Goal: Task Accomplishment & Management: Use online tool/utility

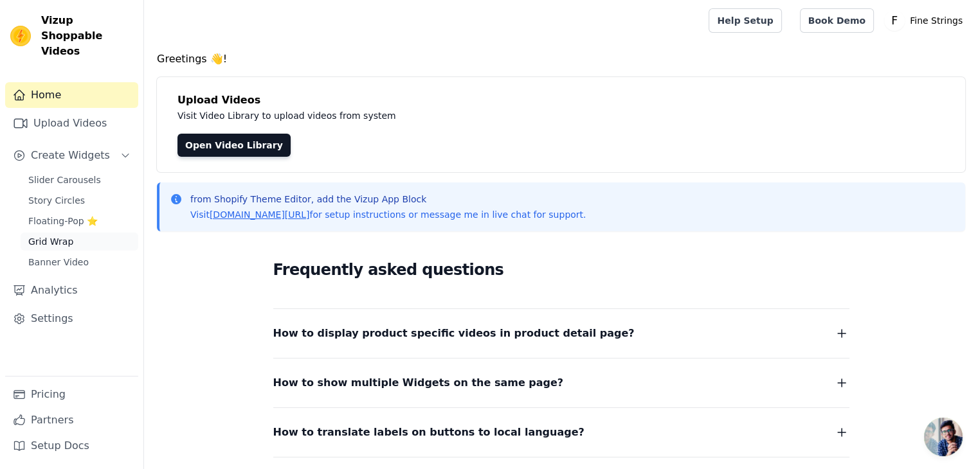
click at [59, 235] on span "Grid Wrap" at bounding box center [50, 241] width 45 height 13
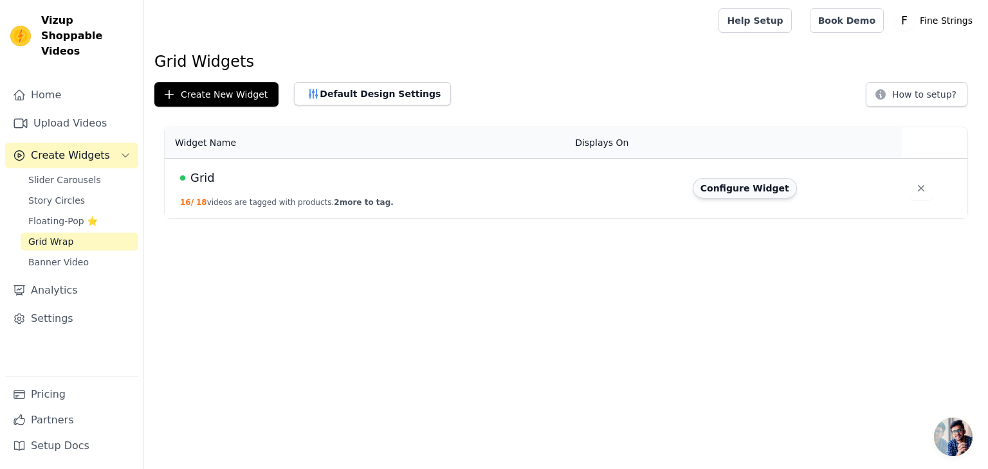
click at [741, 191] on button "Configure Widget" at bounding box center [745, 188] width 104 height 21
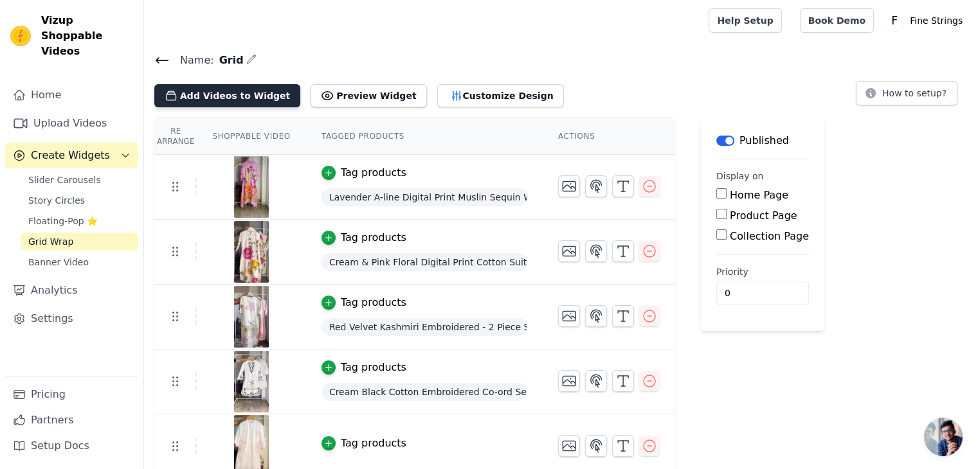
click at [248, 93] on button "Add Videos to Widget" at bounding box center [227, 95] width 146 height 23
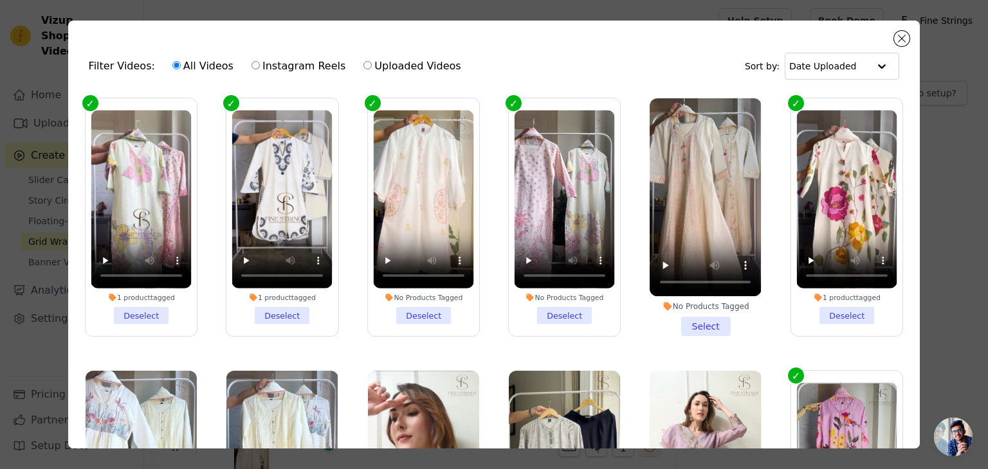
click at [363, 63] on input "Uploaded Videos" at bounding box center [367, 65] width 8 height 8
radio input "true"
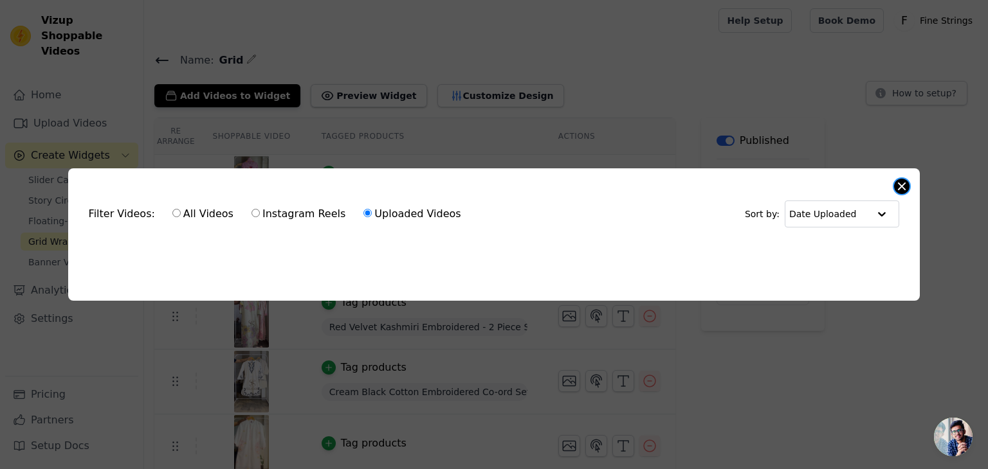
click at [904, 183] on button "Close modal" at bounding box center [901, 186] width 15 height 15
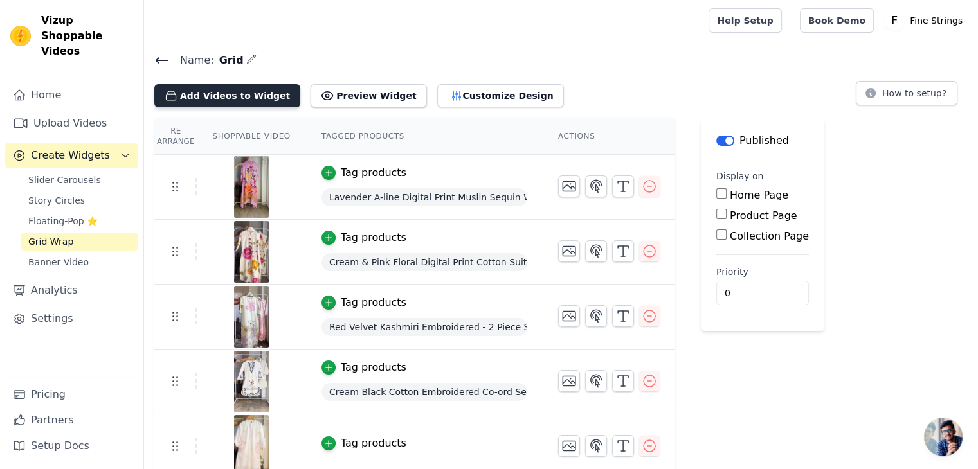
click at [233, 102] on button "Add Videos to Widget" at bounding box center [227, 95] width 146 height 23
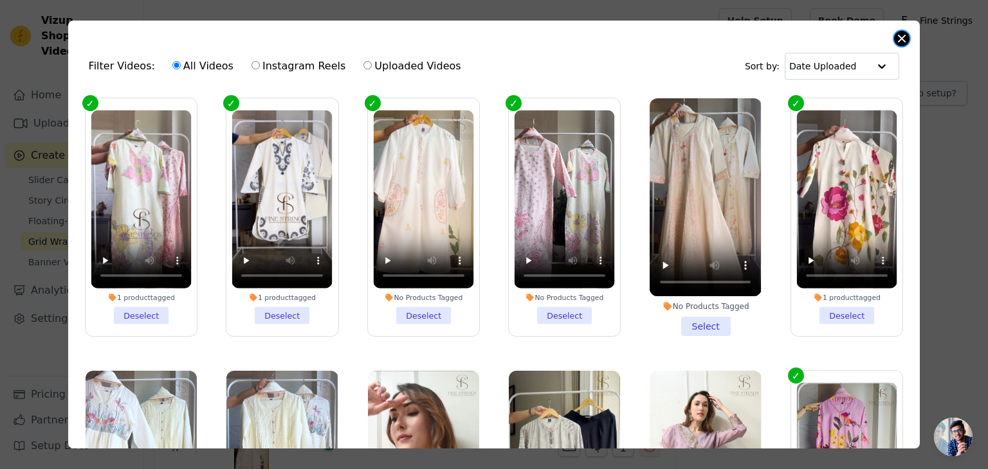
click at [905, 41] on button "Close modal" at bounding box center [901, 38] width 15 height 15
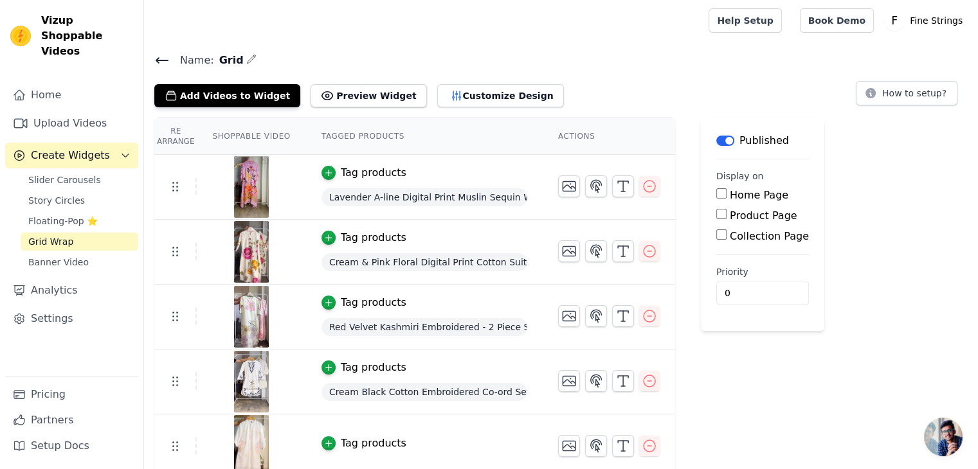
click at [162, 55] on icon at bounding box center [161, 60] width 15 height 15
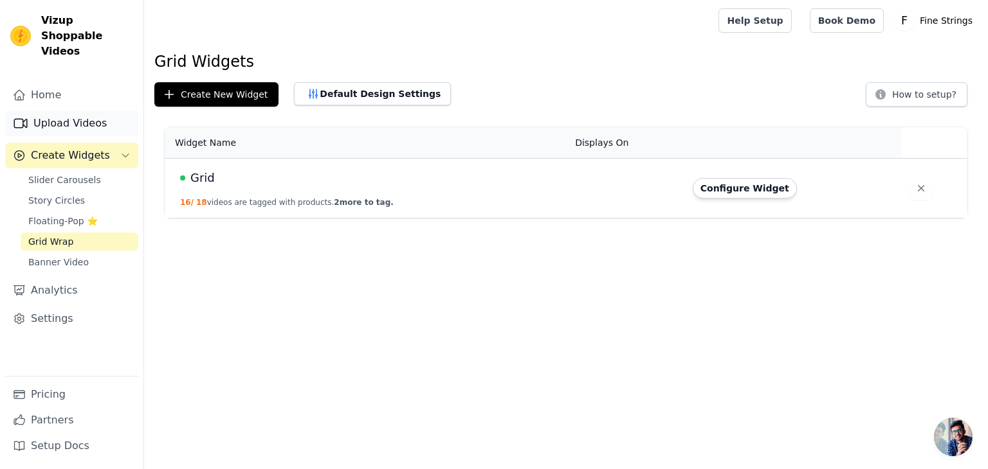
click at [69, 111] on link "Upload Videos" at bounding box center [71, 124] width 133 height 26
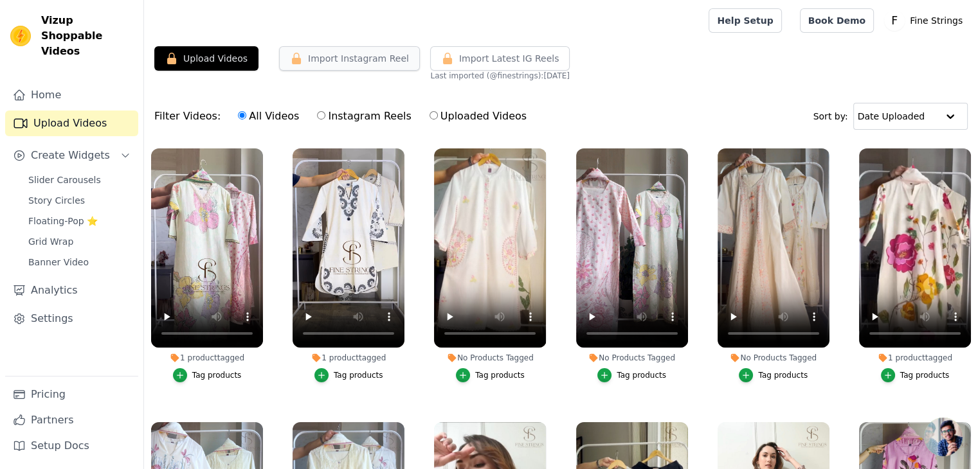
click at [331, 57] on button "Import Instagram Reel" at bounding box center [349, 58] width 141 height 24
click at [349, 50] on button "Import Instagram Reel" at bounding box center [349, 58] width 141 height 24
click at [347, 54] on button "Import Instagram Reel" at bounding box center [349, 58] width 141 height 24
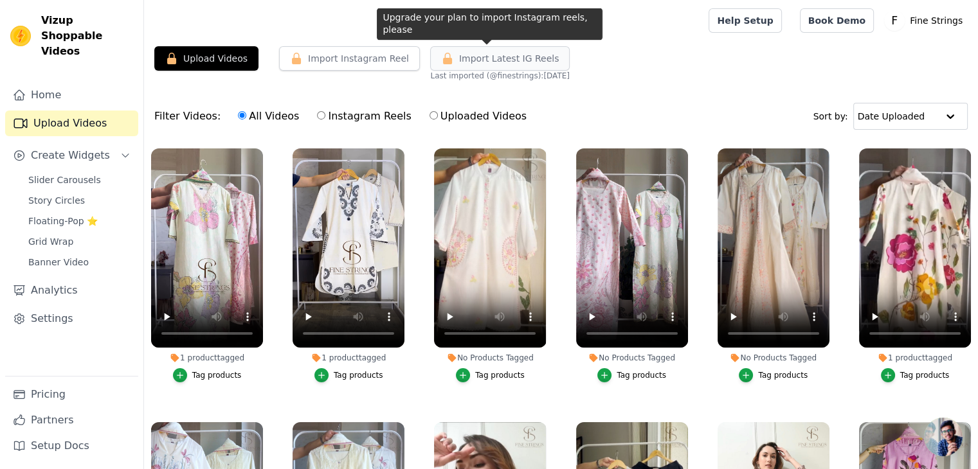
click at [507, 65] on button "Import Latest IG Reels" at bounding box center [500, 58] width 140 height 24
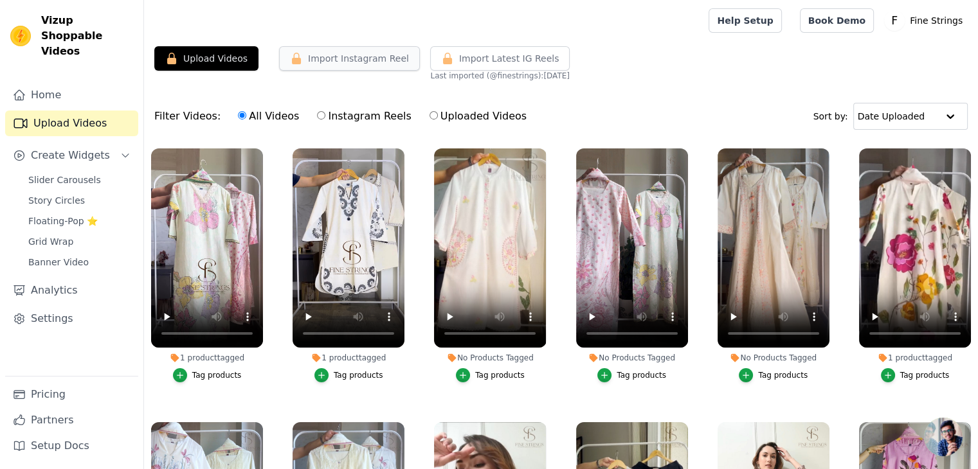
click at [363, 60] on button "Import Instagram Reel" at bounding box center [349, 58] width 141 height 24
click at [242, 58] on button "Upload Videos" at bounding box center [206, 58] width 104 height 24
click at [260, 150] on icon "button" at bounding box center [260, 151] width 5 height 5
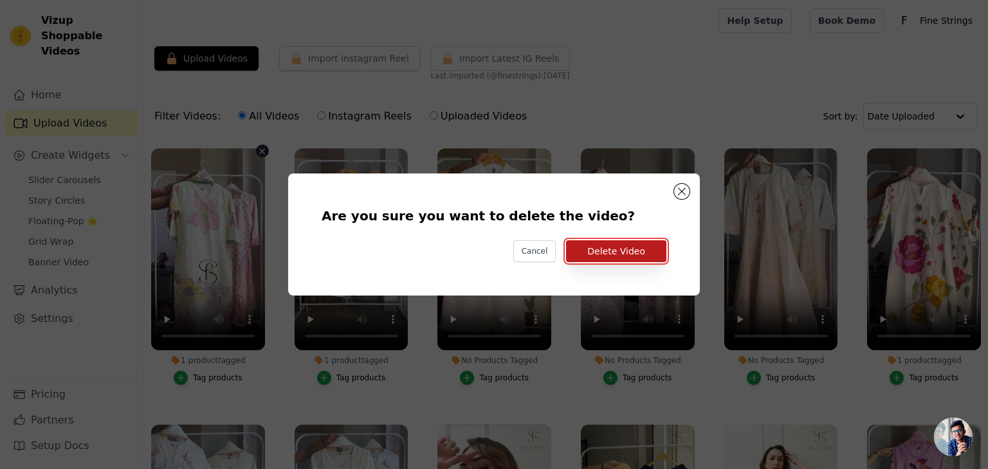
click at [608, 246] on button "Delete Video" at bounding box center [616, 251] width 100 height 22
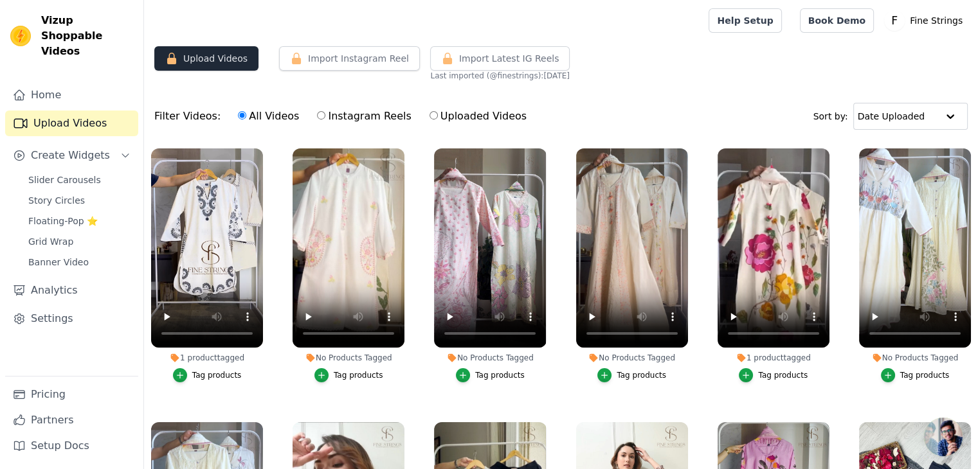
click at [235, 59] on button "Upload Videos" at bounding box center [206, 58] width 104 height 24
click at [340, 62] on button "Import Instagram Reel" at bounding box center [349, 58] width 141 height 24
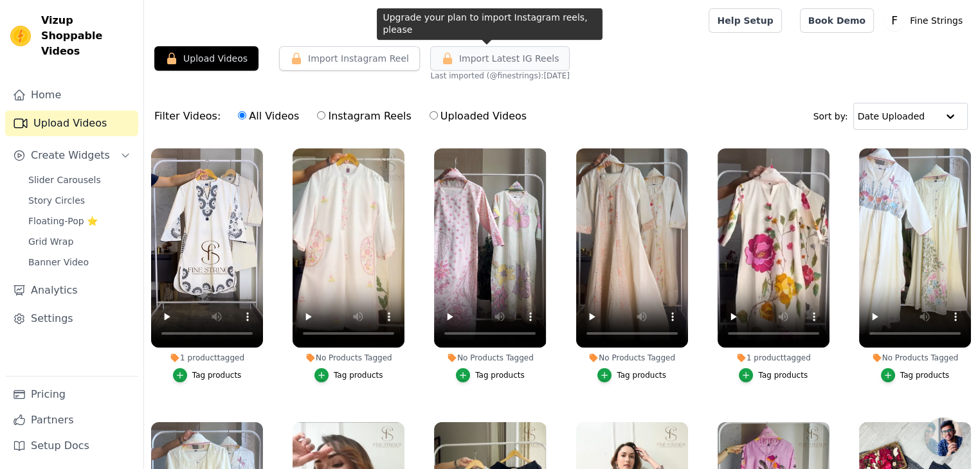
click at [494, 67] on button "Import Latest IG Reels" at bounding box center [500, 58] width 140 height 24
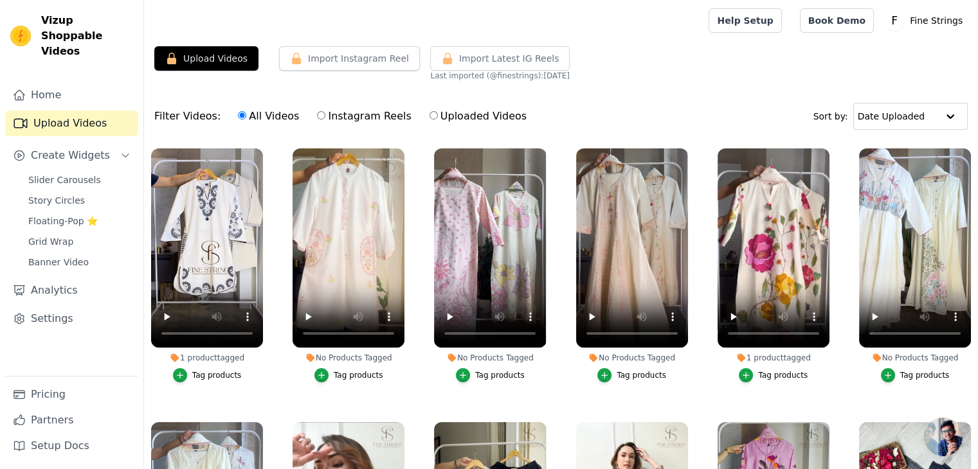
click at [257, 47] on div "Upload Videos Import Instagram Reel Import Latest Instagram Reels Import Latest…" at bounding box center [561, 63] width 834 height 35
click at [232, 63] on button "Upload Videos" at bounding box center [206, 58] width 104 height 24
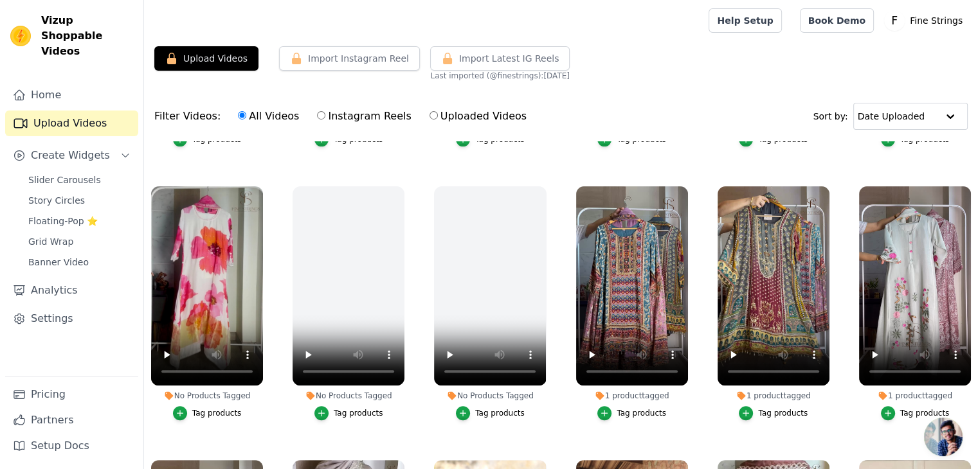
scroll to position [521, 0]
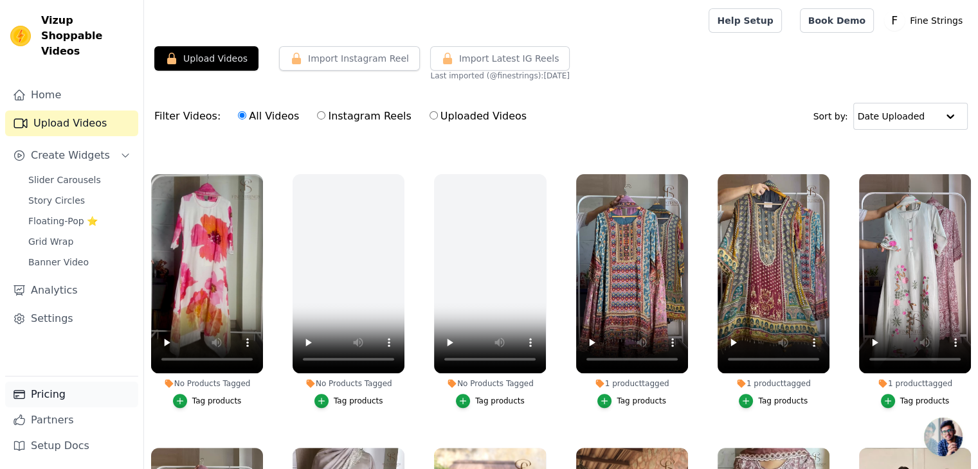
click at [49, 394] on link "Pricing" at bounding box center [71, 395] width 133 height 26
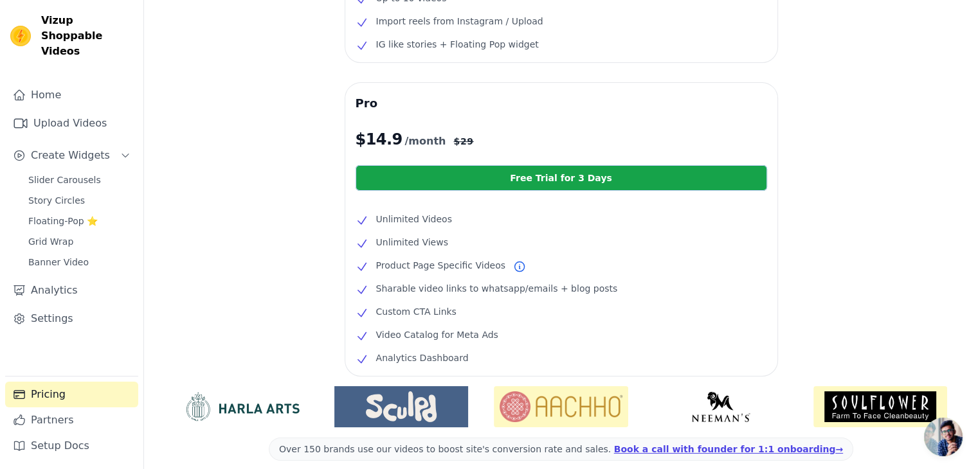
scroll to position [199, 0]
click at [514, 181] on link "Free Trial for 3 Days" at bounding box center [562, 179] width 412 height 26
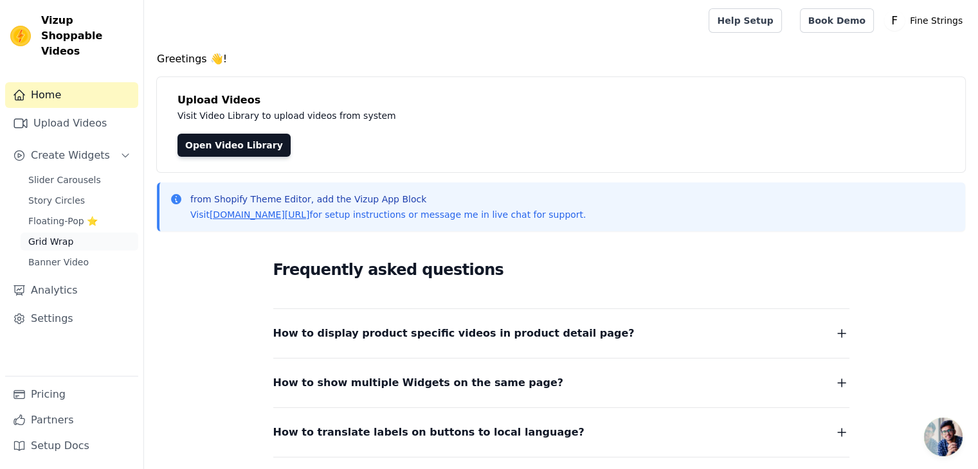
click at [54, 235] on span "Grid Wrap" at bounding box center [50, 241] width 45 height 13
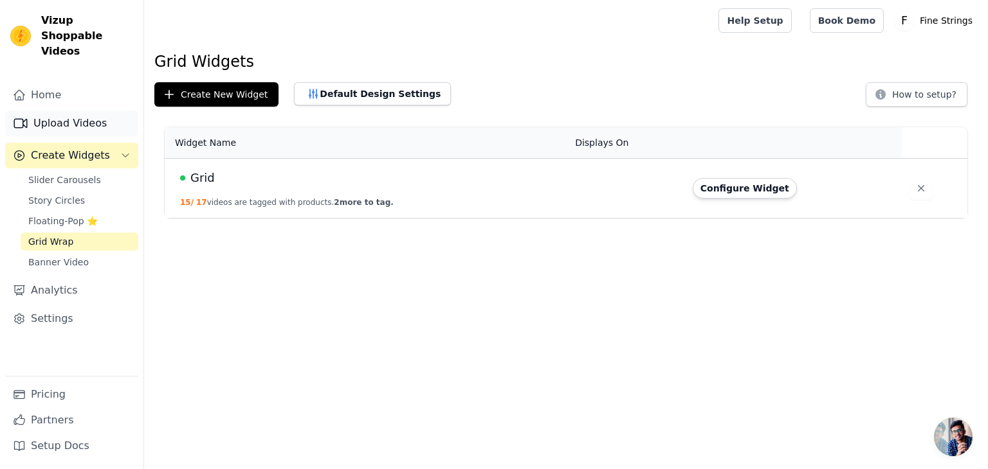
click at [57, 111] on link "Upload Videos" at bounding box center [71, 124] width 133 height 26
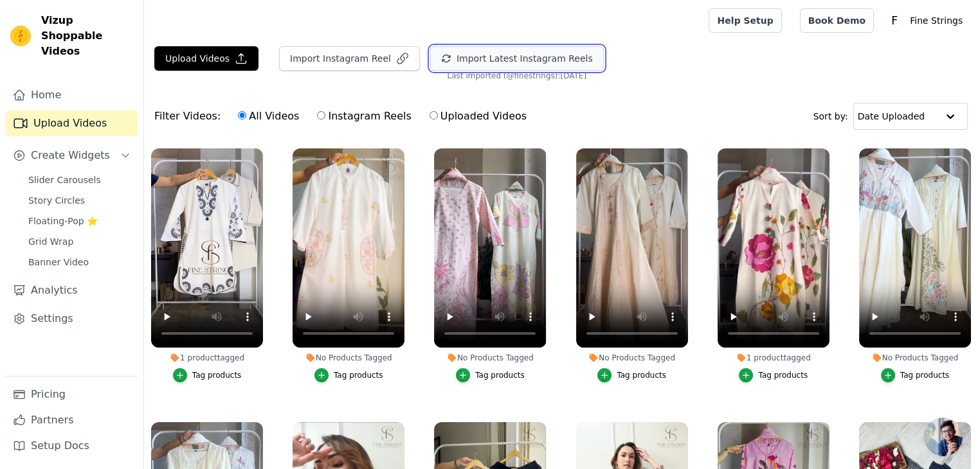
click at [494, 62] on button "Import Latest Instagram Reels" at bounding box center [517, 58] width 174 height 24
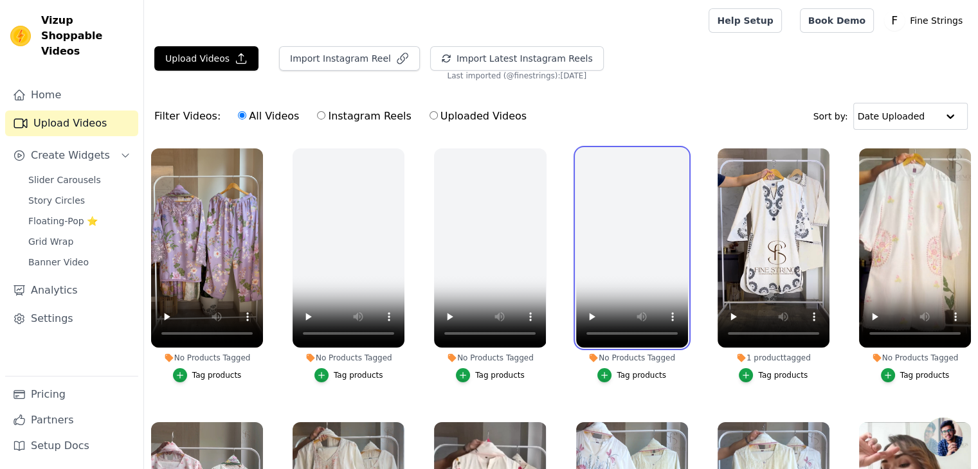
drag, startPoint x: 651, startPoint y: 263, endPoint x: 566, endPoint y: 82, distance: 199.4
click at [566, 82] on div "Upload Videos Import Instagram Reel Import Latest Instagram Reels Import Latest…" at bounding box center [561, 307] width 834 height 523
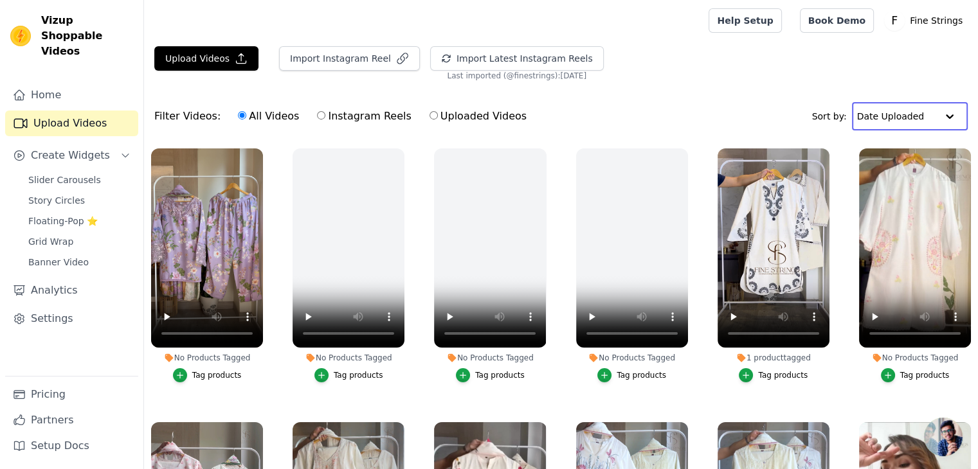
click at [874, 118] on input "text" at bounding box center [897, 117] width 80 height 26
click at [905, 137] on div "Date Uploaded" at bounding box center [906, 140] width 108 height 15
click at [325, 115] on label "Instagram Reels" at bounding box center [363, 116] width 95 height 17
click at [325, 115] on input "Instagram Reels" at bounding box center [321, 115] width 8 height 8
radio input "true"
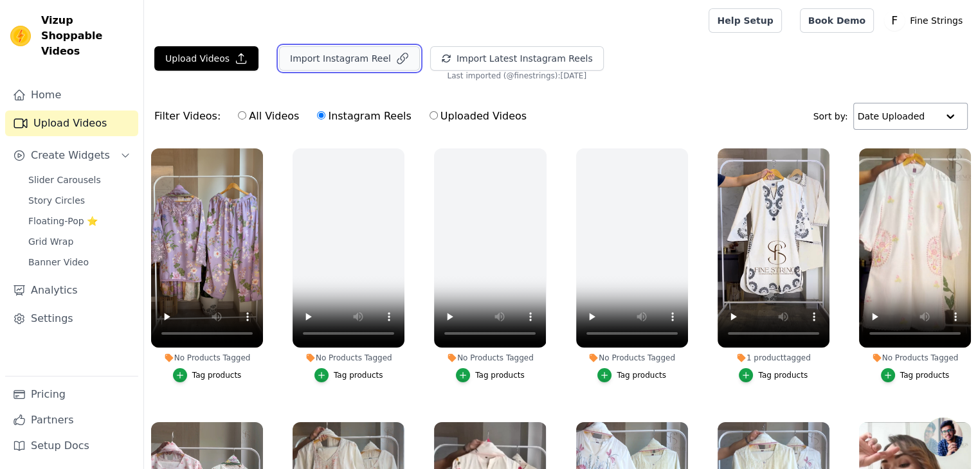
click at [363, 60] on button "Import Instagram Reel" at bounding box center [349, 58] width 141 height 24
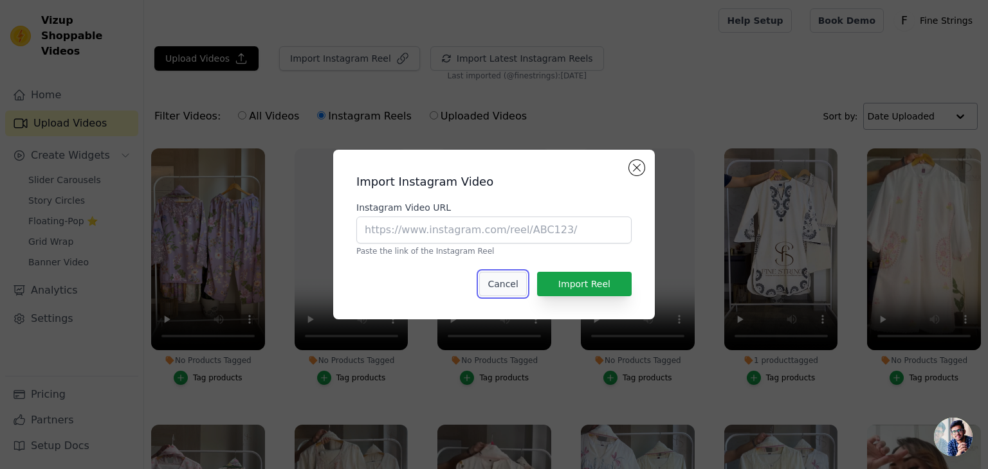
click at [522, 287] on button "Cancel" at bounding box center [502, 284] width 47 height 24
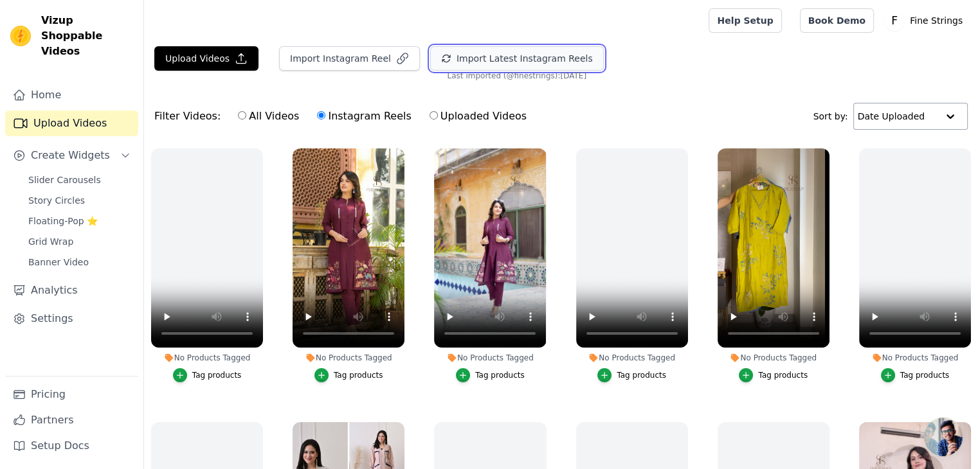
click at [437, 60] on button "Import Latest Instagram Reels" at bounding box center [517, 58] width 174 height 24
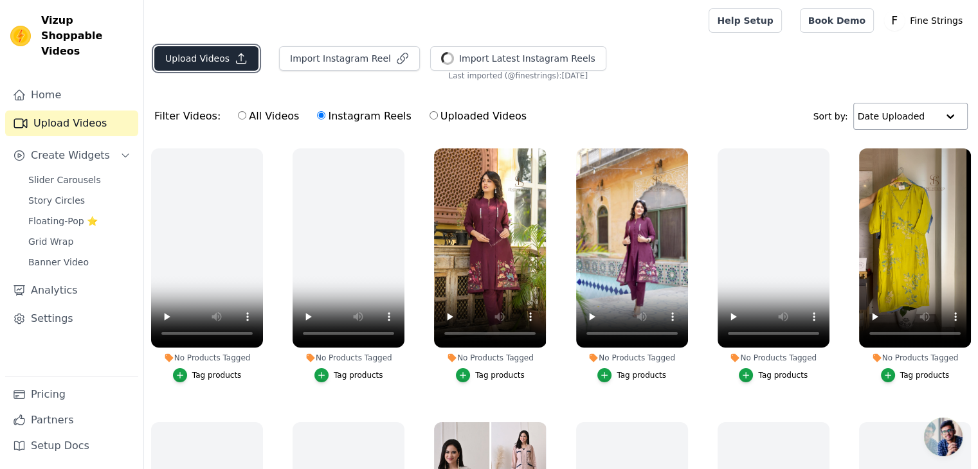
click at [206, 59] on button "Upload Videos" at bounding box center [206, 58] width 104 height 24
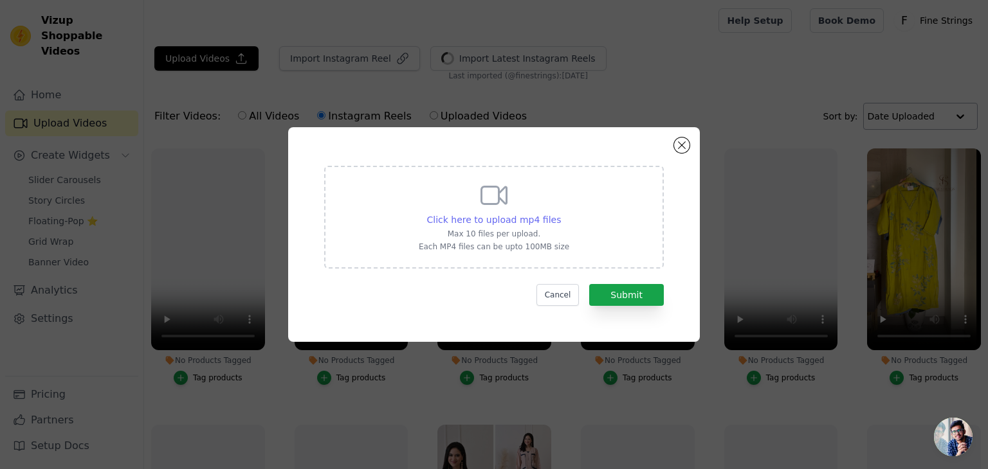
click at [507, 218] on span "Click here to upload mp4 files" at bounding box center [494, 220] width 134 height 10
click at [560, 213] on input "Click here to upload mp4 files Max 10 files per upload. Each MP4 files can be u…" at bounding box center [560, 213] width 1 height 1
type input "C:\fakepath\DDCS-1250.mp4"
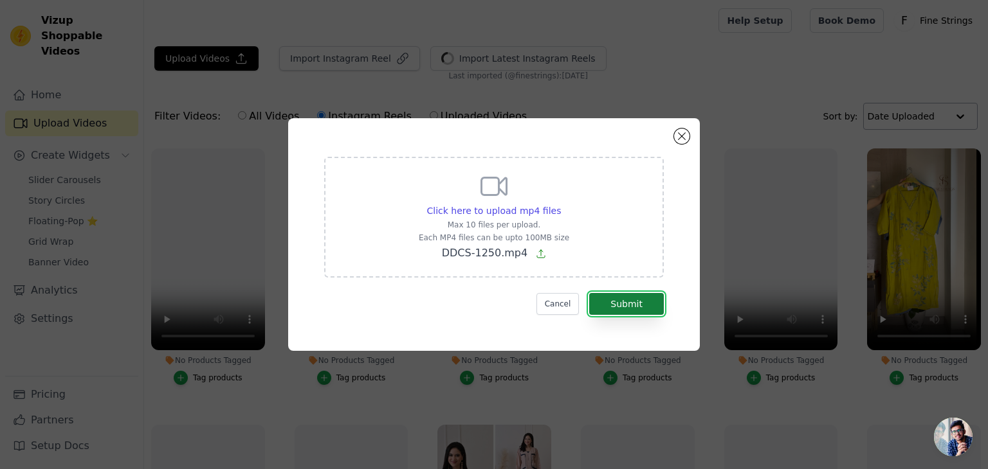
click at [610, 299] on button "Submit" at bounding box center [626, 304] width 75 height 22
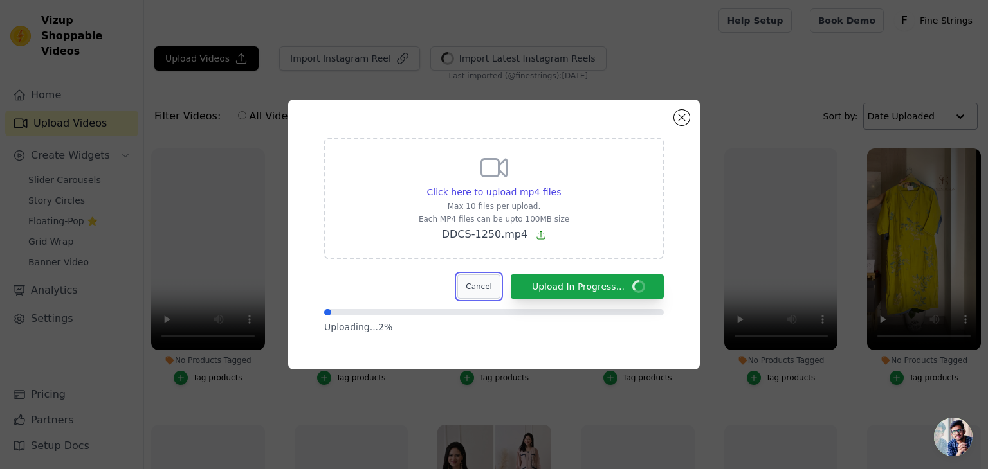
click at [493, 285] on button "Cancel" at bounding box center [478, 287] width 43 height 24
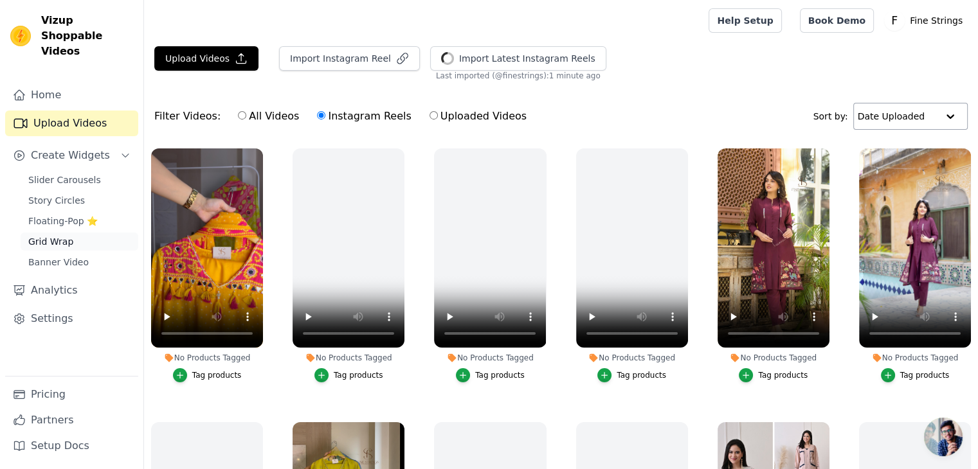
click at [64, 235] on span "Grid Wrap" at bounding box center [50, 241] width 45 height 13
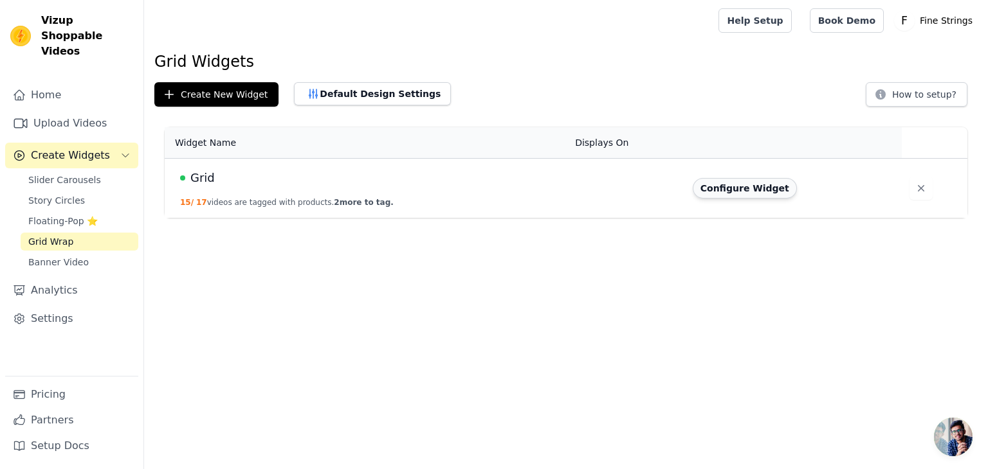
click at [727, 183] on button "Configure Widget" at bounding box center [745, 188] width 104 height 21
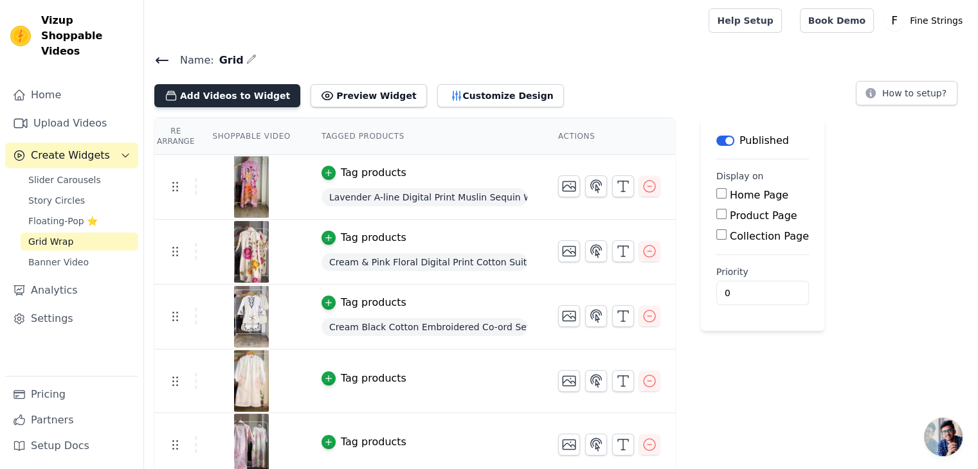
click at [252, 99] on button "Add Videos to Widget" at bounding box center [227, 95] width 146 height 23
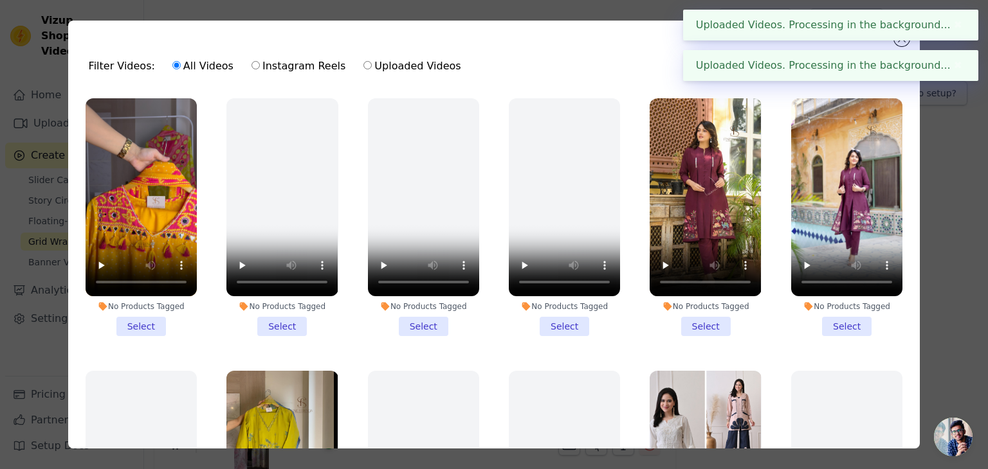
click at [287, 322] on li "No Products Tagged Select" at bounding box center [281, 217] width 111 height 238
click at [0, 0] on input "No Products Tagged Select" at bounding box center [0, 0] width 0 height 0
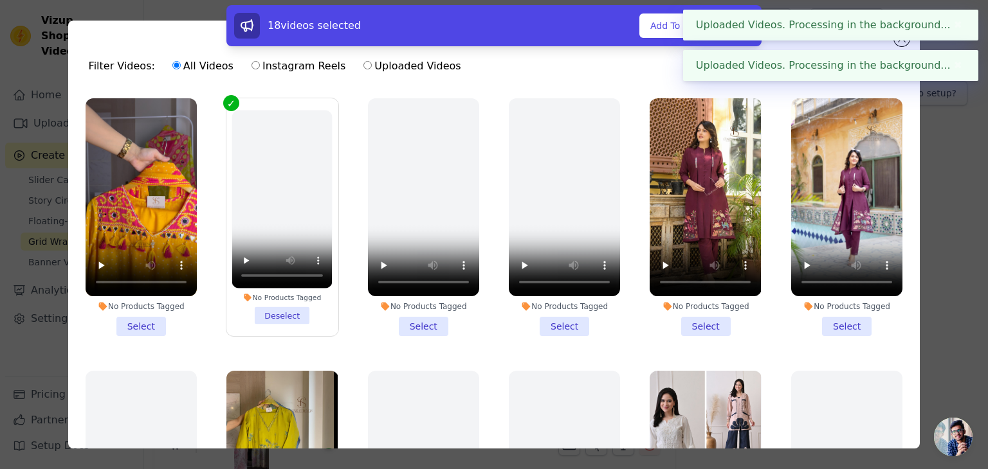
click at [965, 26] on button "✖" at bounding box center [957, 24] width 15 height 15
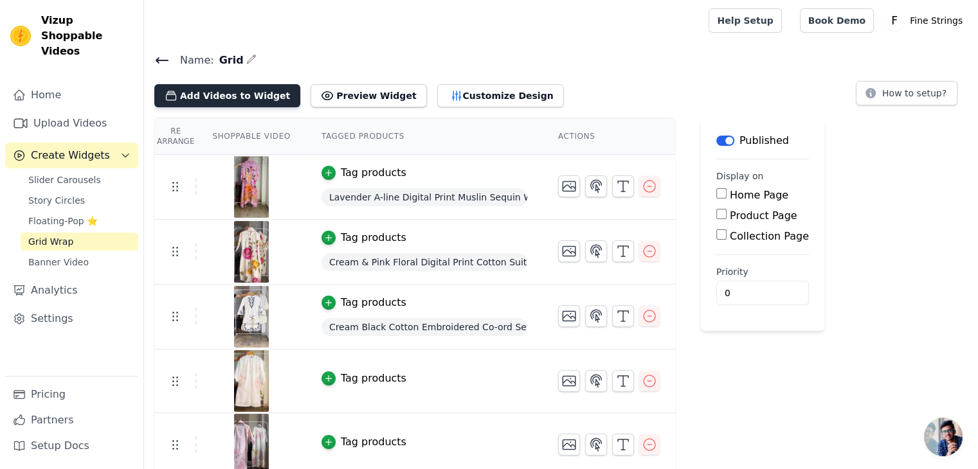
click at [230, 98] on button "Add Videos to Widget" at bounding box center [227, 95] width 146 height 23
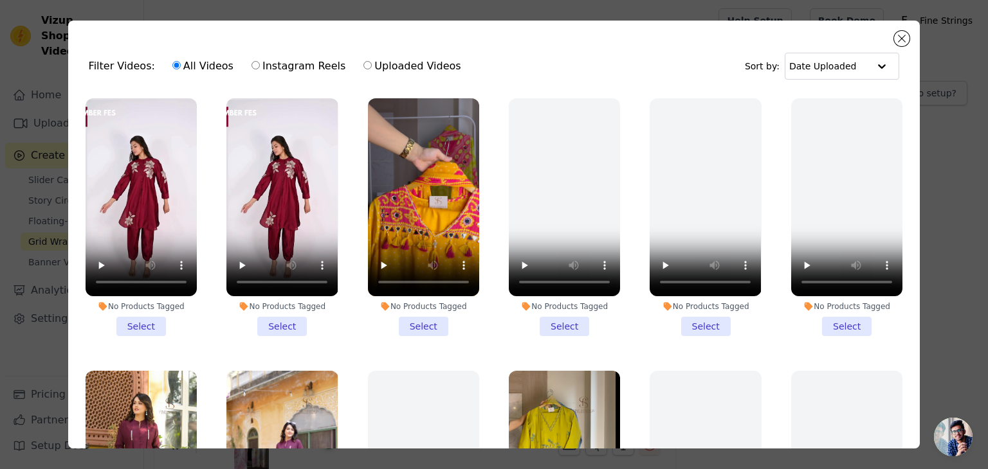
click at [287, 321] on li "No Products Tagged Select" at bounding box center [281, 217] width 111 height 238
click at [0, 0] on input "No Products Tagged Select" at bounding box center [0, 0] width 0 height 0
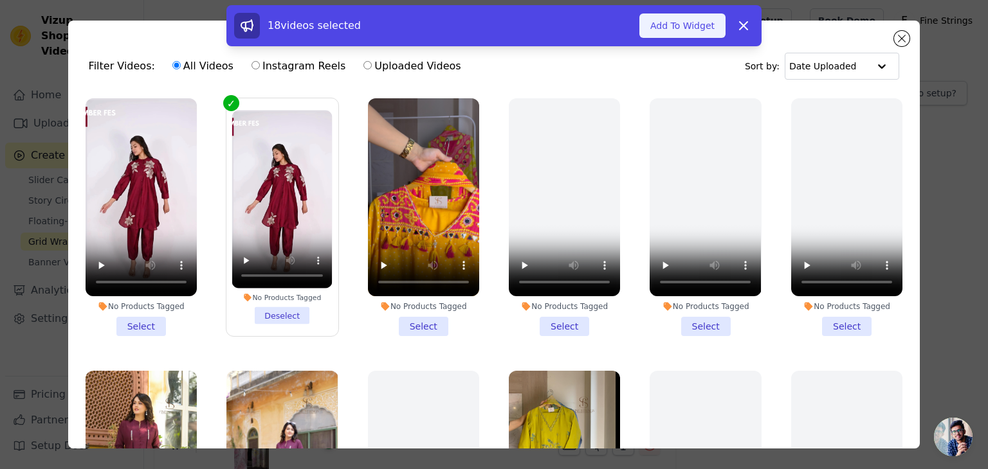
click at [675, 17] on button "Add To Widget" at bounding box center [682, 26] width 86 height 24
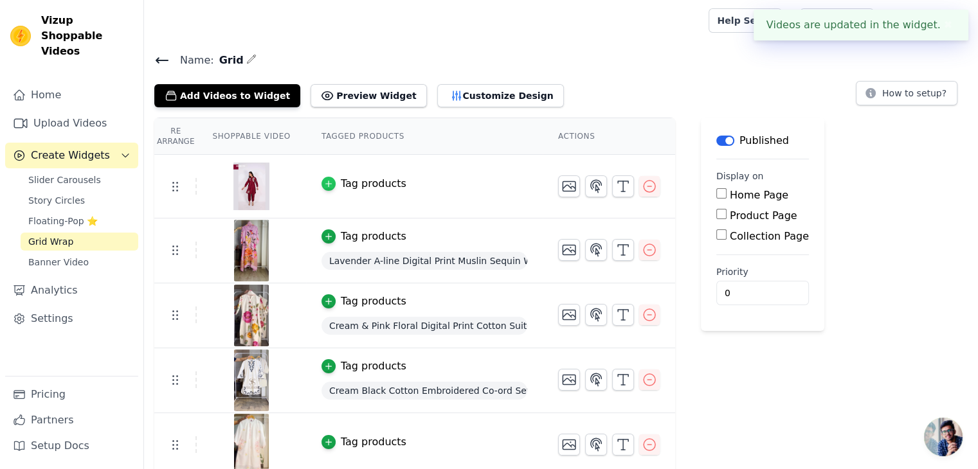
click at [324, 183] on icon "button" at bounding box center [328, 183] width 9 height 9
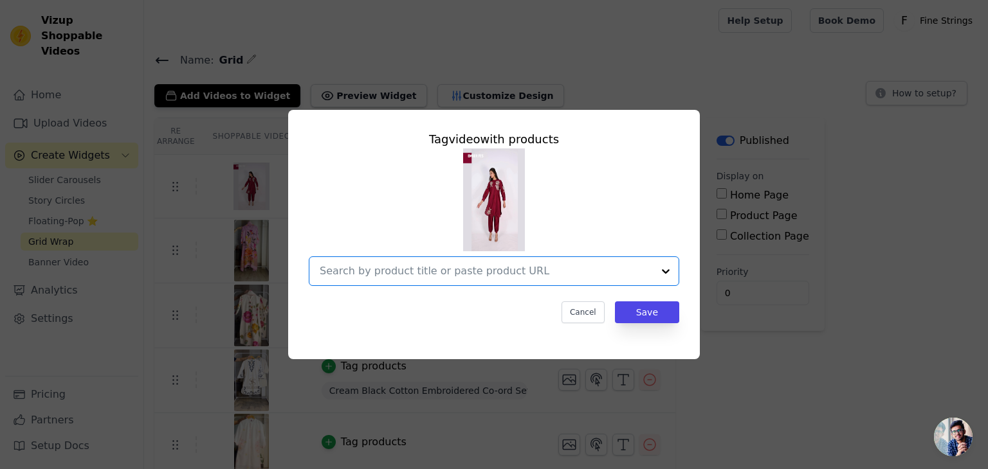
click at [435, 268] on input "text" at bounding box center [486, 271] width 333 height 15
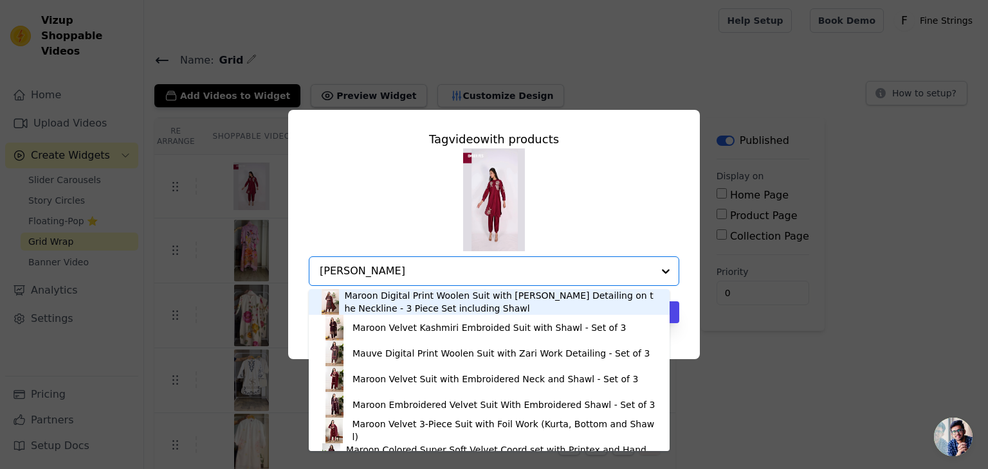
type input "maroon"
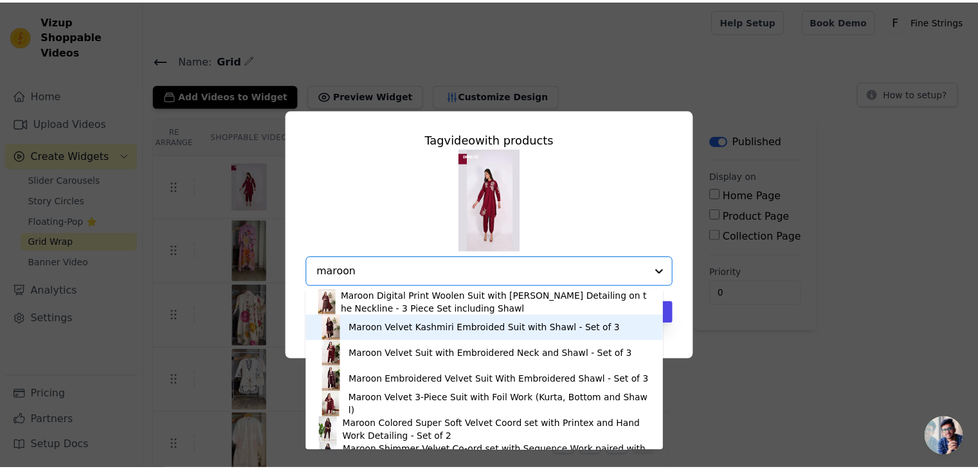
scroll to position [98, 0]
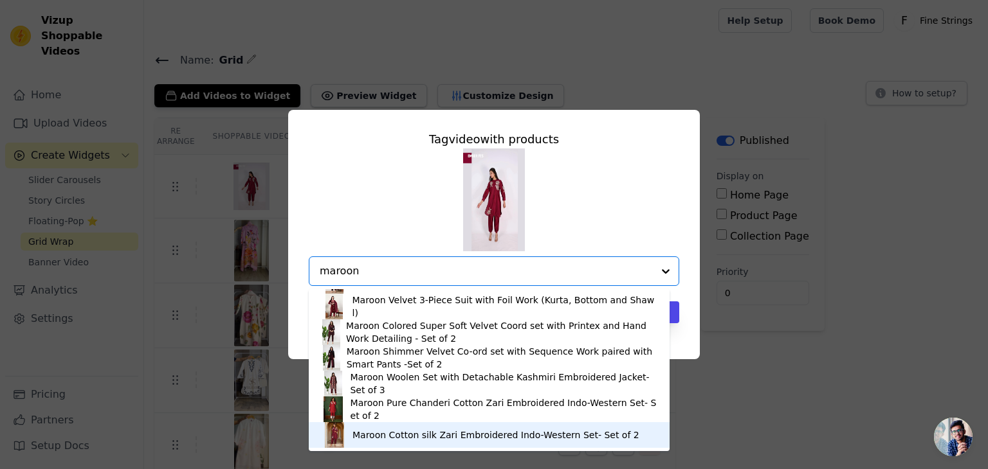
click at [435, 439] on div "Maroon Cotton silk Zari Embroidered Indo-Western Set- Set of 2" at bounding box center [495, 435] width 287 height 13
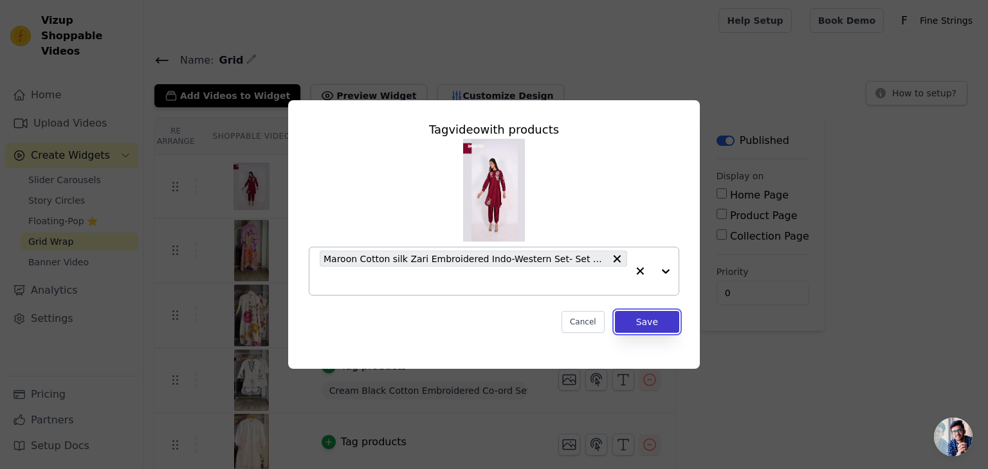
click at [656, 327] on button "Save" at bounding box center [647, 322] width 64 height 22
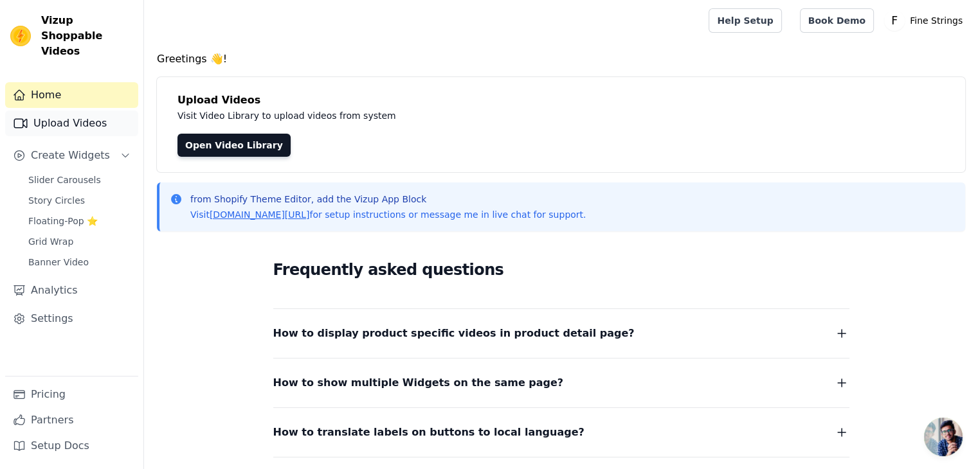
click at [66, 114] on link "Upload Videos" at bounding box center [71, 124] width 133 height 26
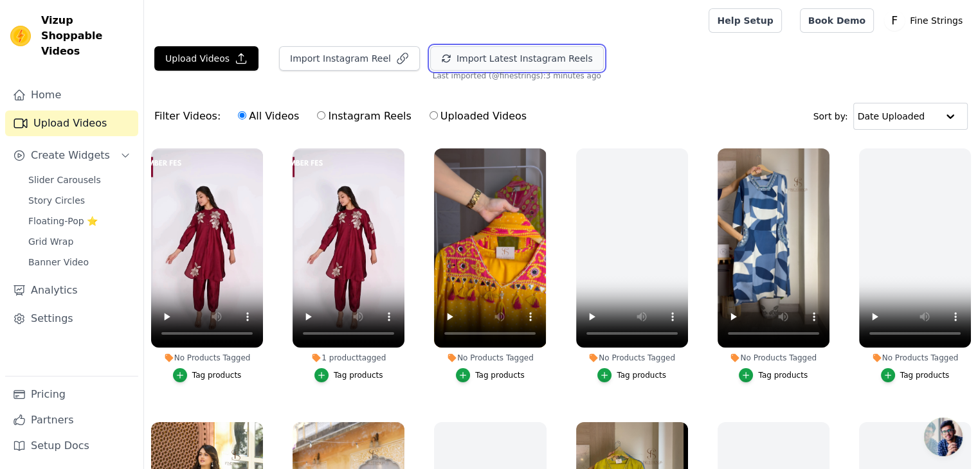
click at [463, 53] on button "Import Latest Instagram Reels" at bounding box center [517, 58] width 174 height 24
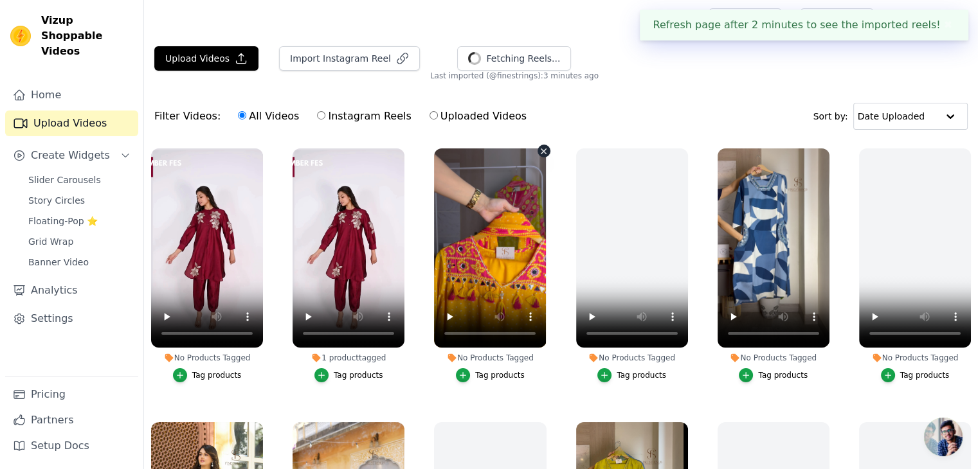
drag, startPoint x: 422, startPoint y: 385, endPoint x: 507, endPoint y: 248, distance: 160.6
click at [507, 248] on ul "No Products Tagged Tag products 1 product tagged Tag products No Products Tagge…" at bounding box center [561, 355] width 834 height 428
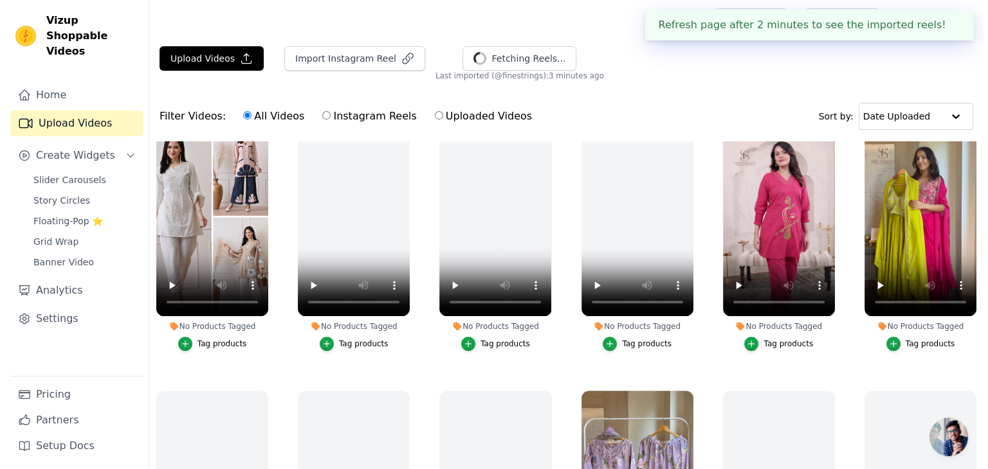
scroll to position [581, 0]
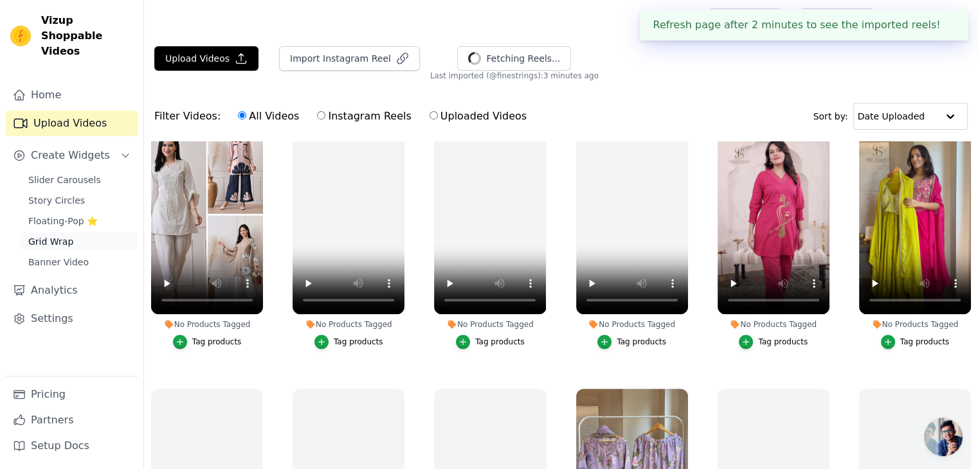
click at [46, 233] on link "Grid Wrap" at bounding box center [80, 242] width 118 height 18
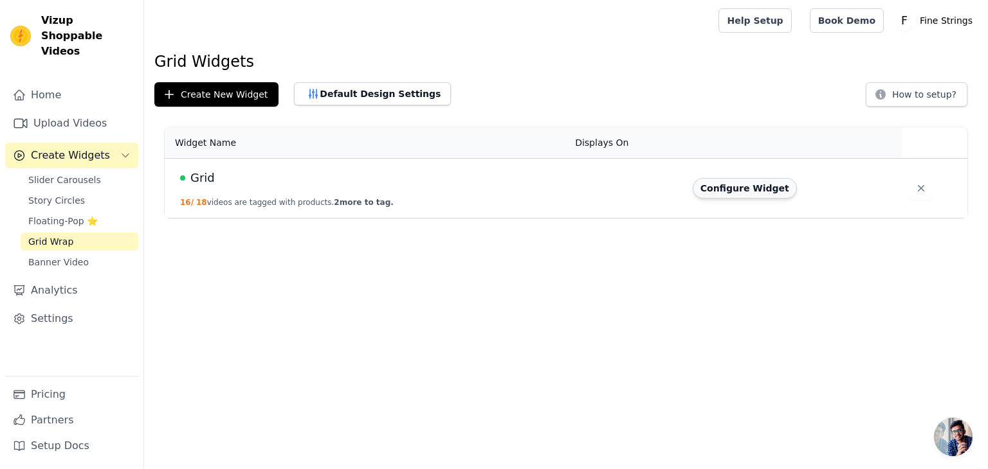
click at [718, 187] on button "Configure Widget" at bounding box center [745, 188] width 104 height 21
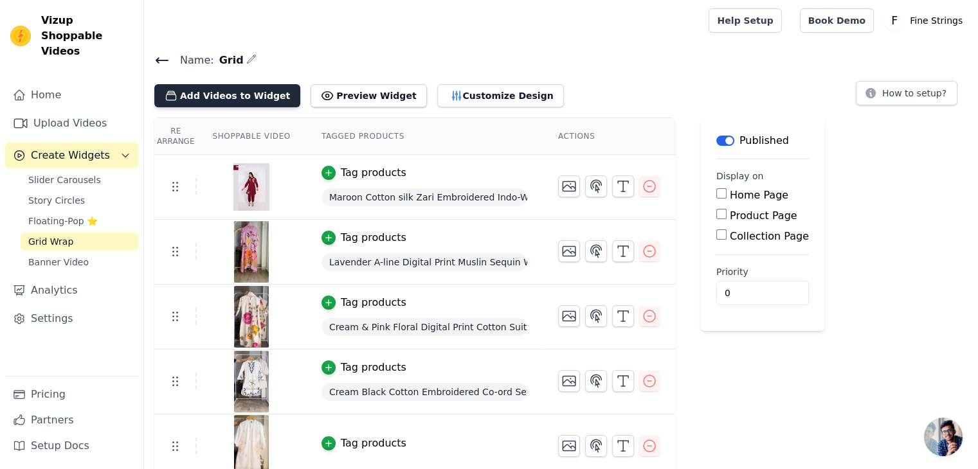
click at [237, 96] on button "Add Videos to Widget" at bounding box center [227, 95] width 146 height 23
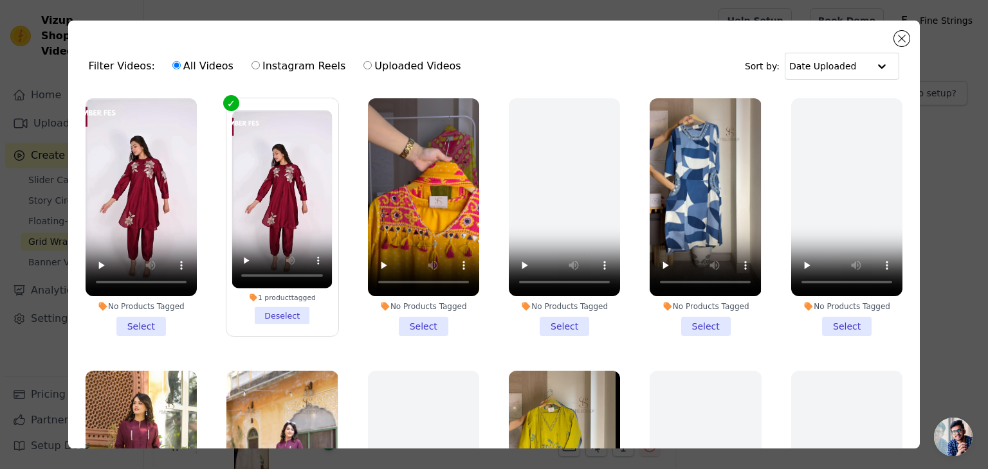
click at [682, 322] on li "No Products Tagged Select" at bounding box center [704, 217] width 111 height 238
click at [0, 0] on input "No Products Tagged Select" at bounding box center [0, 0] width 0 height 0
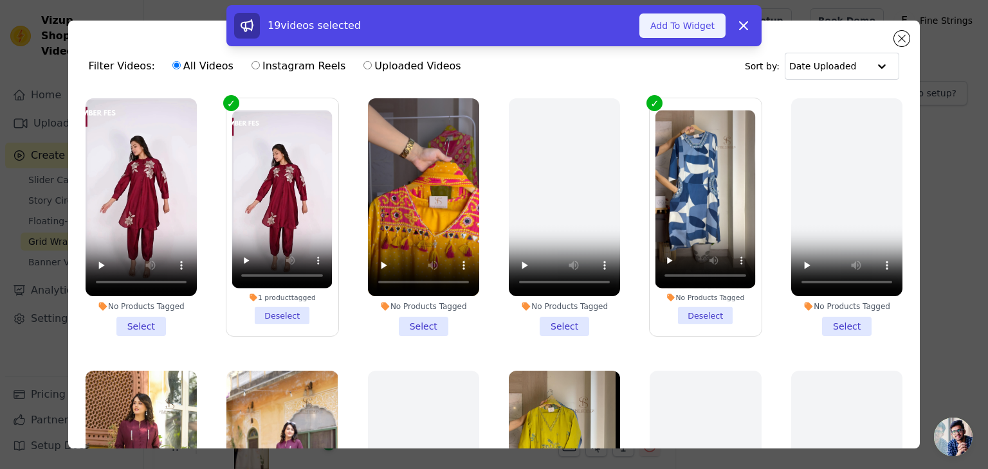
click at [684, 29] on button "Add To Widget" at bounding box center [682, 26] width 86 height 24
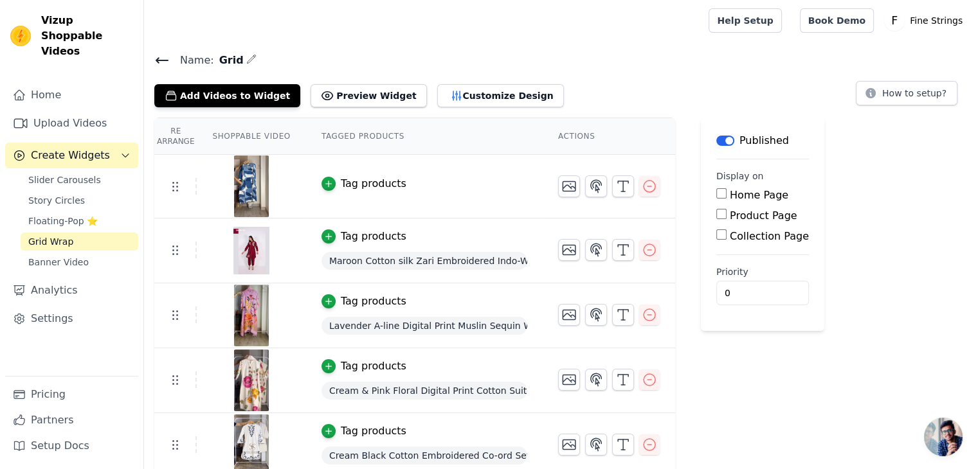
click at [355, 182] on div "Tag products" at bounding box center [374, 183] width 66 height 15
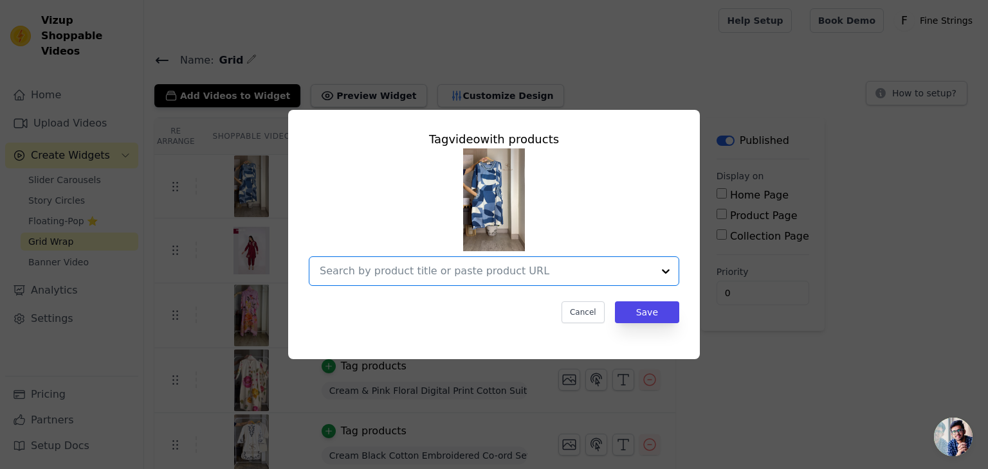
click at [328, 273] on input "text" at bounding box center [486, 271] width 333 height 15
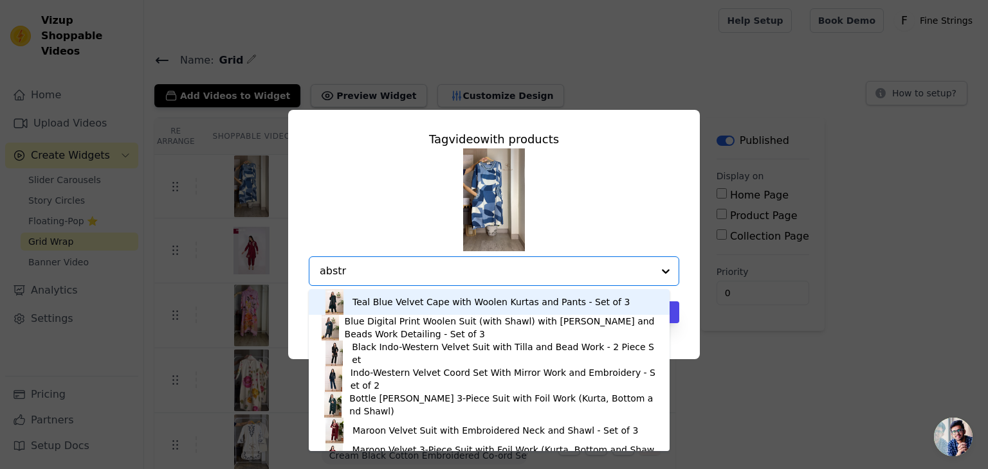
type input "abstra"
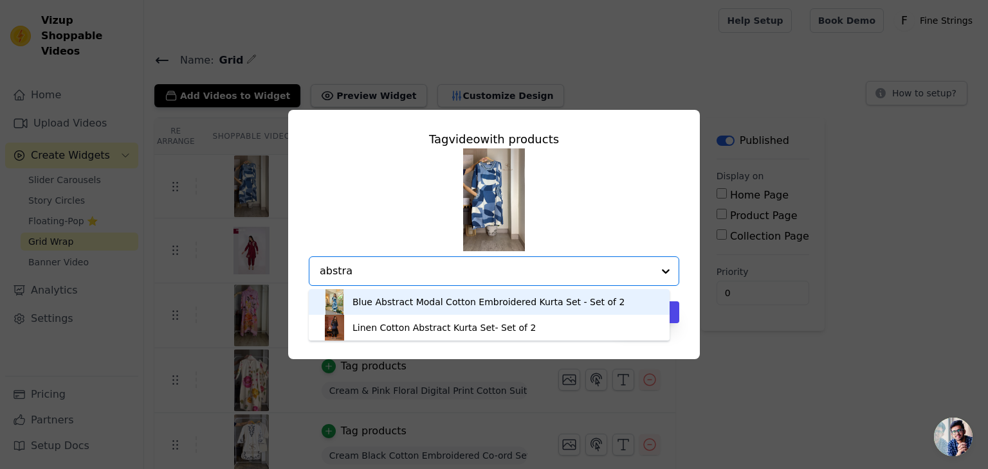
click at [347, 307] on img at bounding box center [335, 302] width 26 height 26
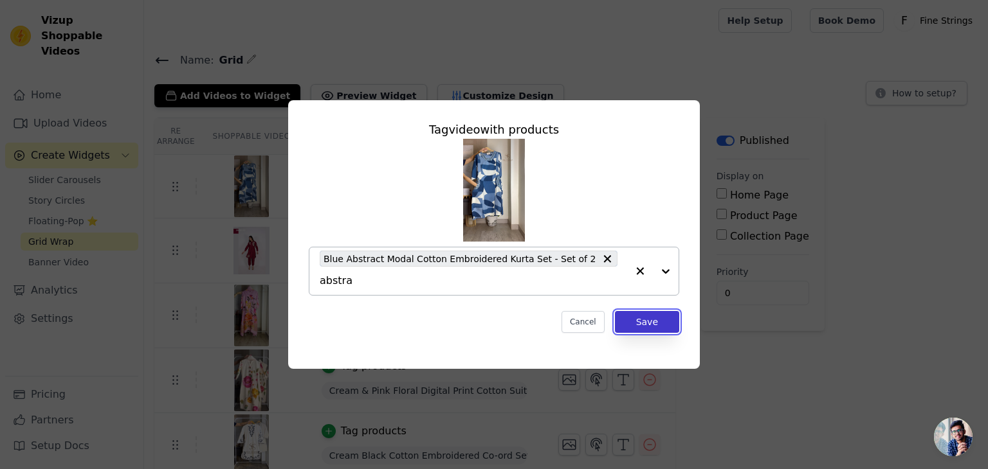
click at [643, 312] on button "Save" at bounding box center [647, 322] width 64 height 22
